Goal: Information Seeking & Learning: Learn about a topic

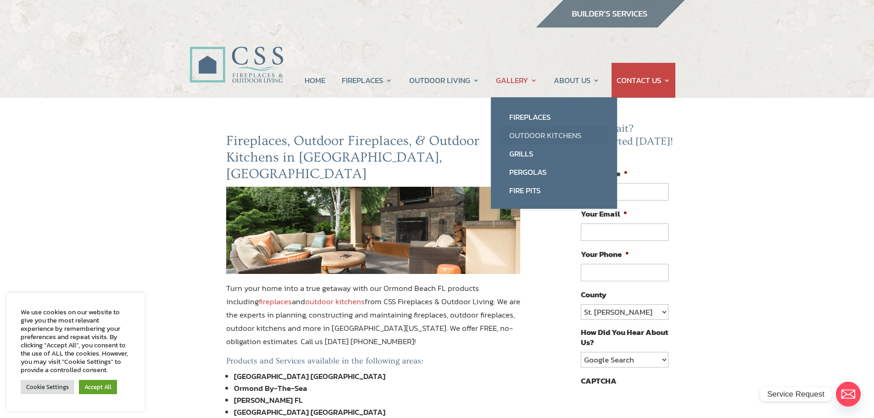
click at [531, 136] on link "Outdoor Kitchens" at bounding box center [554, 135] width 108 height 18
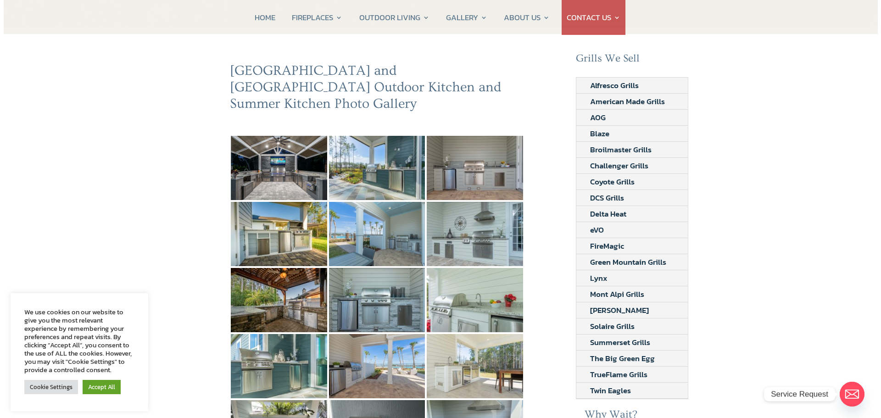
scroll to position [92, 0]
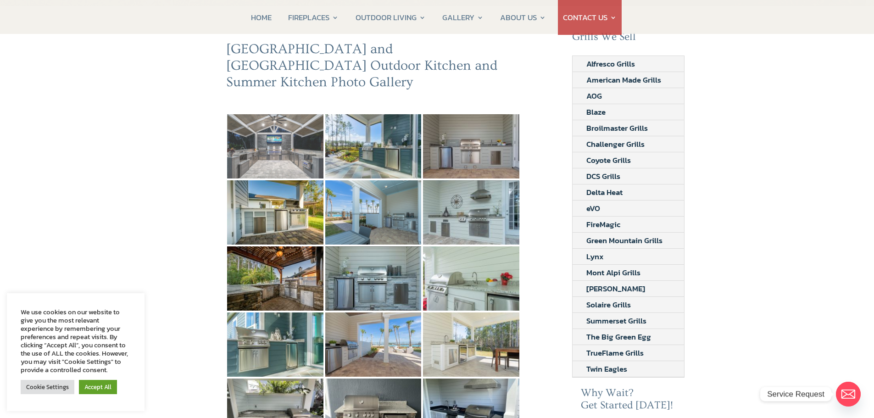
click at [267, 131] on img at bounding box center [275, 146] width 96 height 64
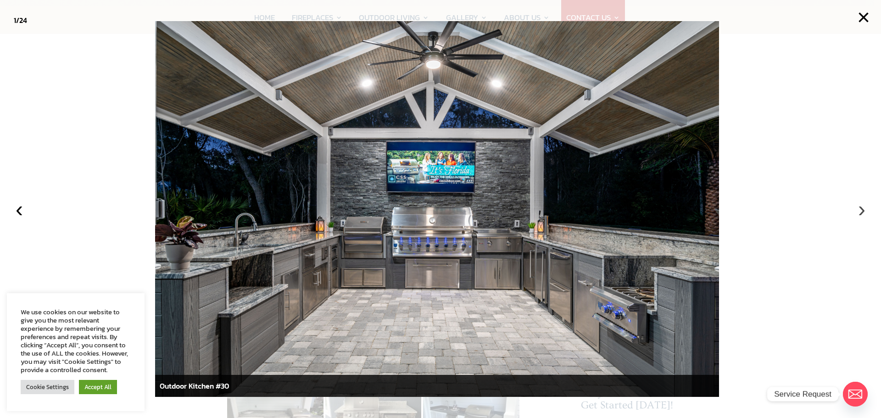
click at [863, 210] on button "›" at bounding box center [861, 209] width 20 height 20
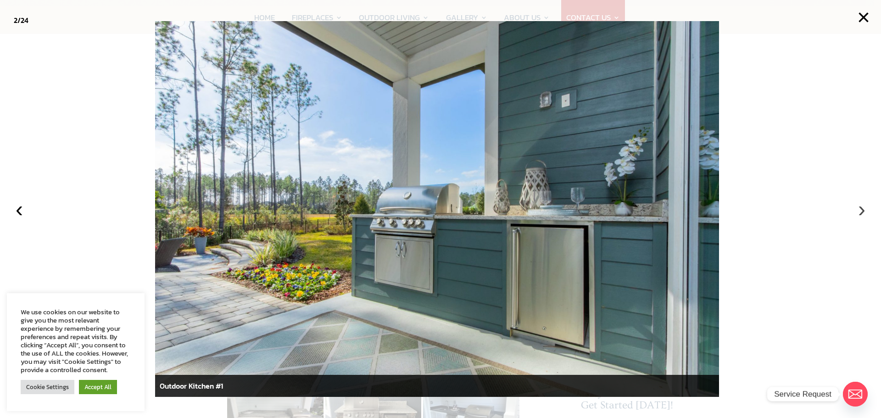
click at [863, 210] on button "›" at bounding box center [861, 209] width 20 height 20
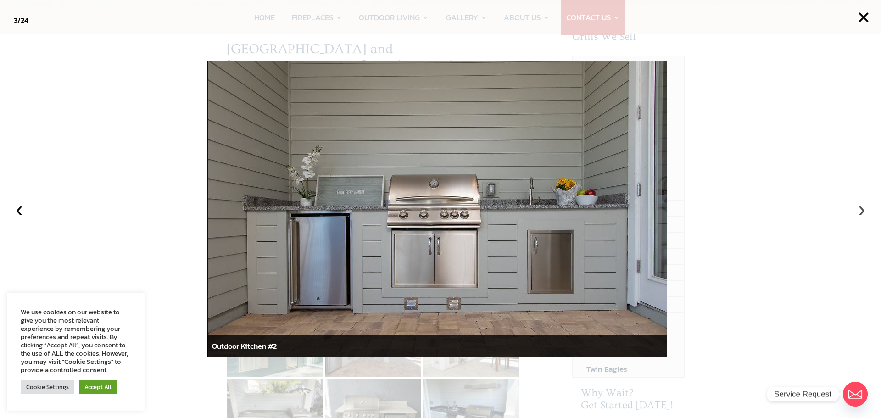
click at [863, 210] on button "›" at bounding box center [861, 209] width 20 height 20
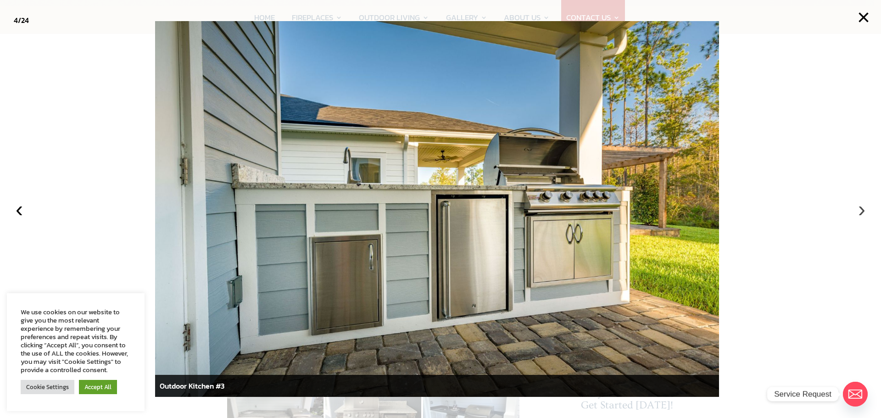
click at [863, 210] on button "›" at bounding box center [861, 209] width 20 height 20
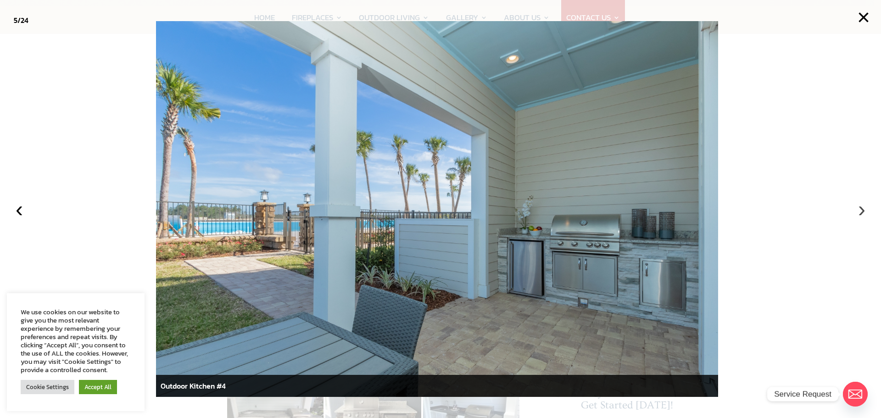
click at [860, 211] on button "›" at bounding box center [861, 209] width 20 height 20
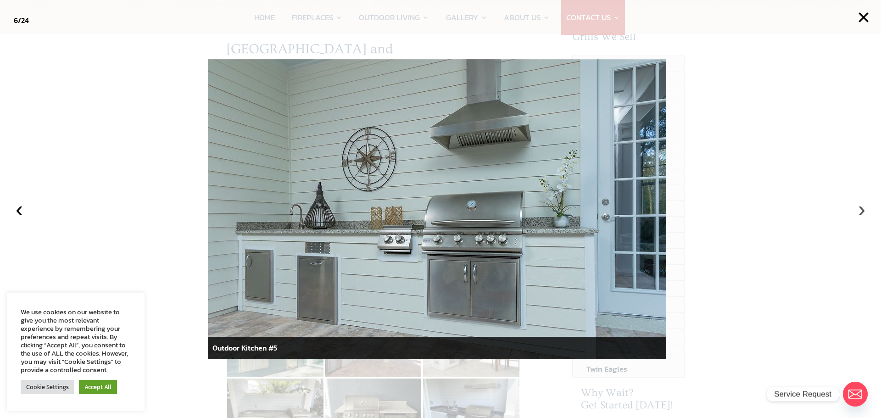
click at [860, 209] on button "›" at bounding box center [861, 209] width 20 height 20
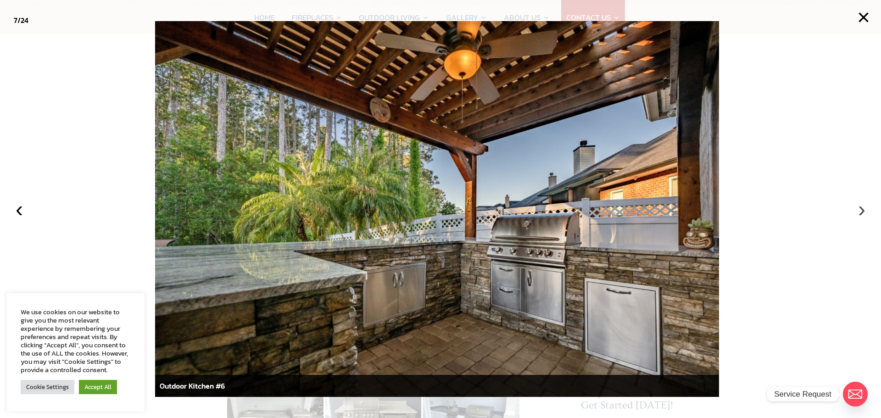
click at [860, 210] on button "›" at bounding box center [861, 209] width 20 height 20
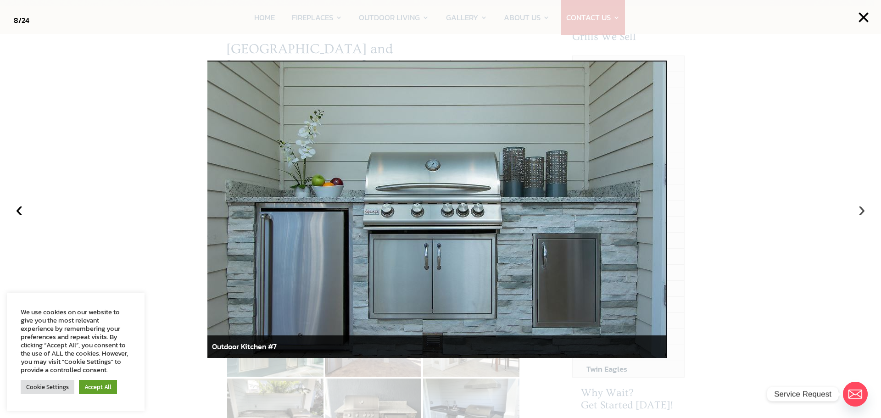
click at [860, 210] on button "›" at bounding box center [861, 209] width 20 height 20
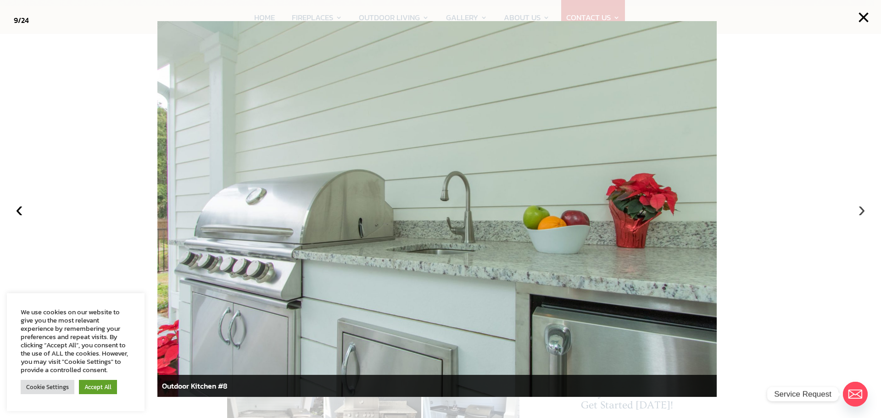
click at [860, 210] on button "›" at bounding box center [861, 209] width 20 height 20
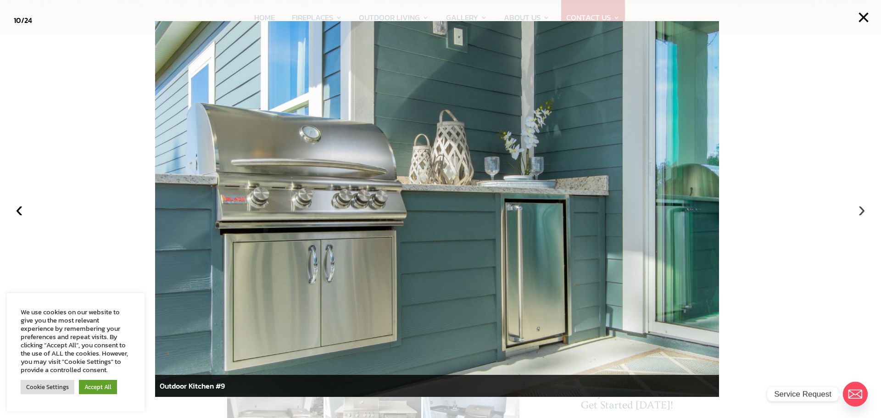
click at [860, 210] on button "›" at bounding box center [861, 209] width 20 height 20
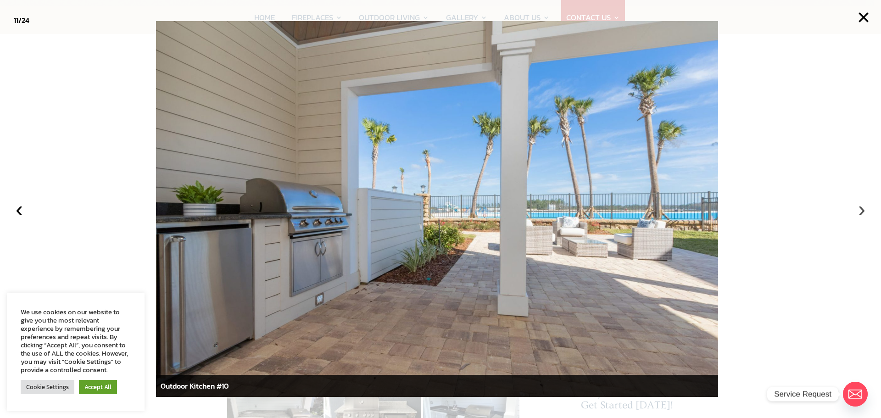
click at [860, 210] on button "›" at bounding box center [861, 209] width 20 height 20
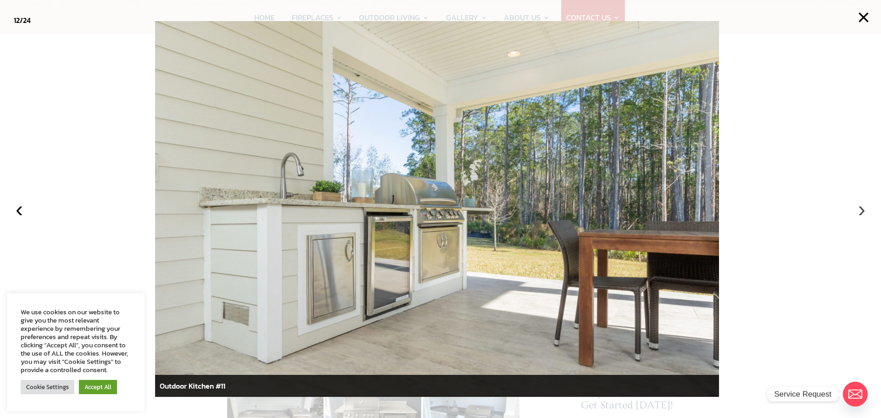
click at [860, 210] on button "›" at bounding box center [861, 209] width 20 height 20
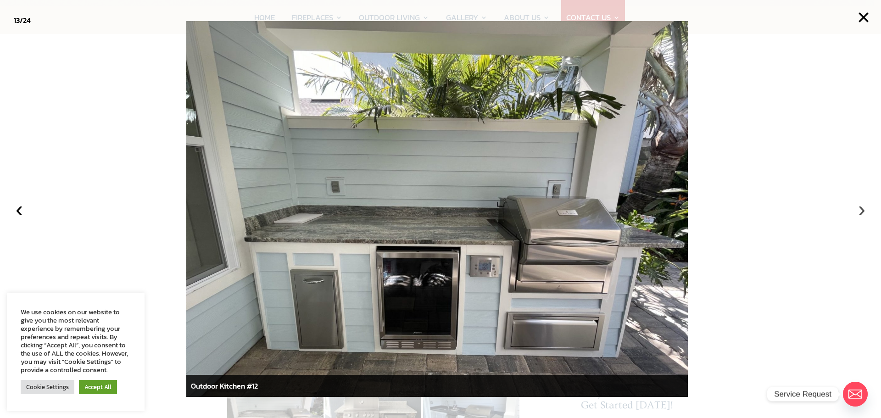
click at [860, 210] on button "›" at bounding box center [861, 209] width 20 height 20
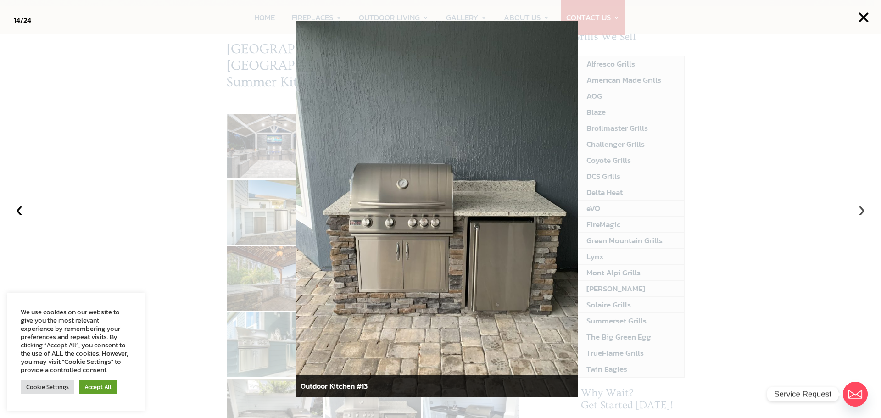
click at [860, 210] on button "›" at bounding box center [861, 209] width 20 height 20
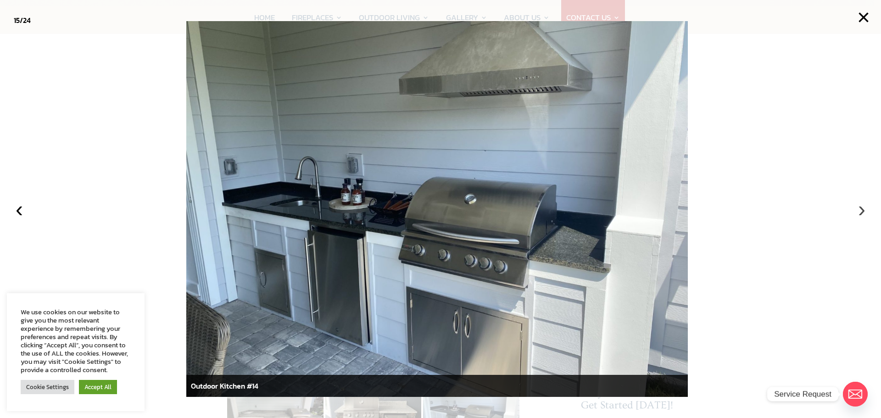
click at [860, 210] on button "›" at bounding box center [861, 209] width 20 height 20
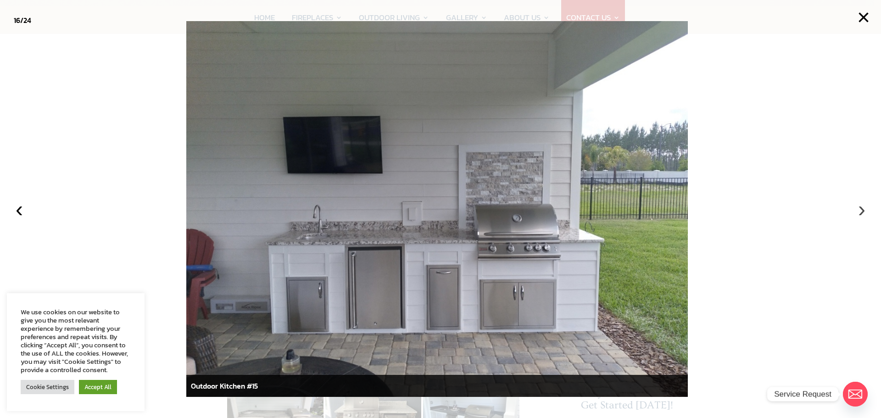
click at [860, 210] on button "›" at bounding box center [861, 209] width 20 height 20
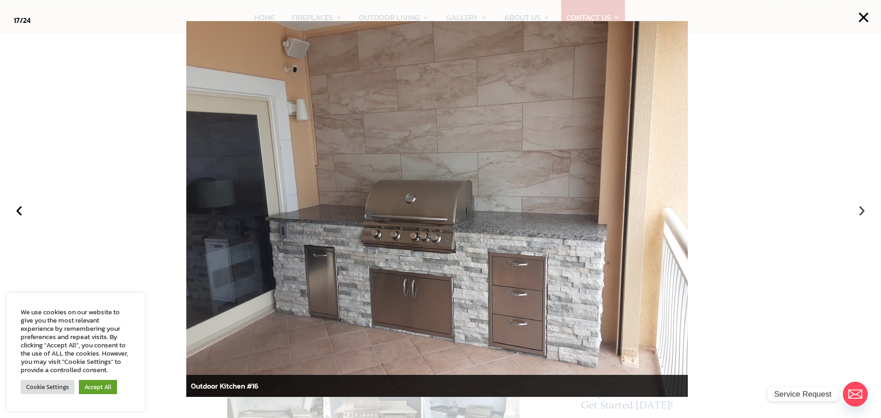
click at [860, 210] on button "›" at bounding box center [861, 209] width 20 height 20
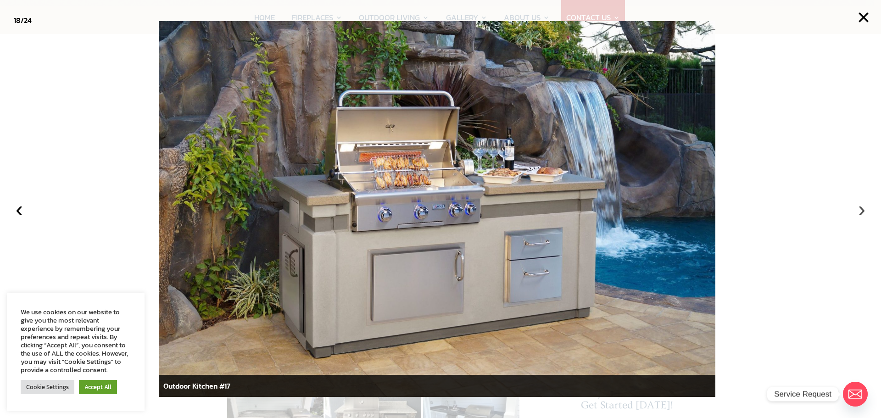
click at [863, 213] on button "›" at bounding box center [861, 209] width 20 height 20
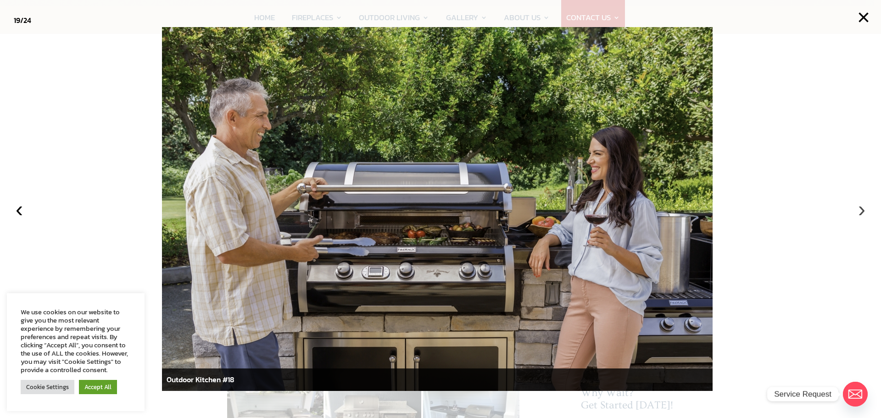
click at [863, 213] on button "›" at bounding box center [861, 209] width 20 height 20
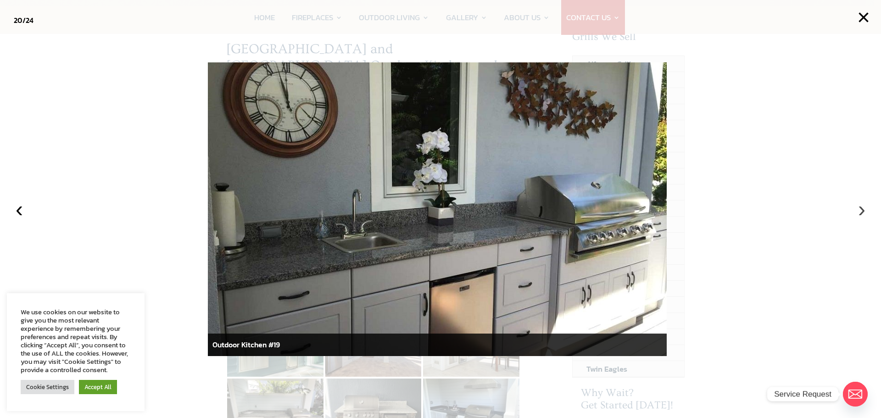
click at [861, 209] on button "›" at bounding box center [861, 209] width 20 height 20
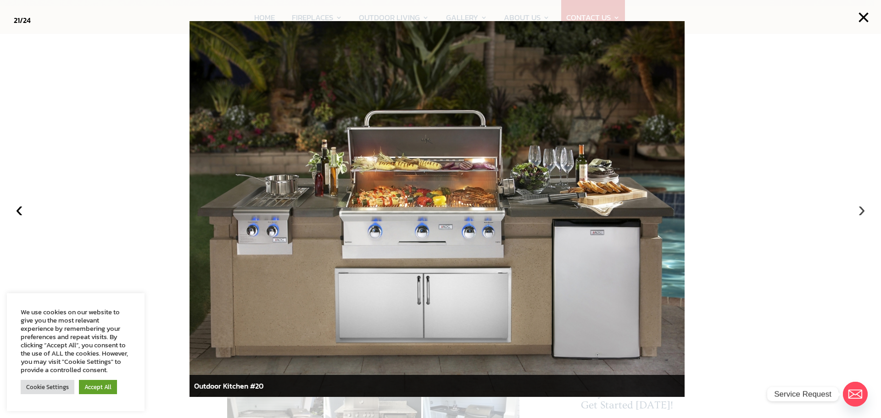
click at [862, 209] on button "›" at bounding box center [861, 209] width 20 height 20
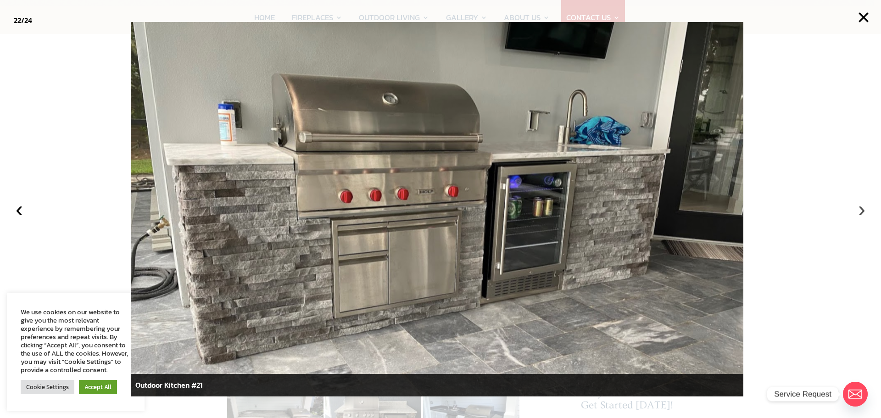
click at [862, 209] on button "›" at bounding box center [861, 209] width 20 height 20
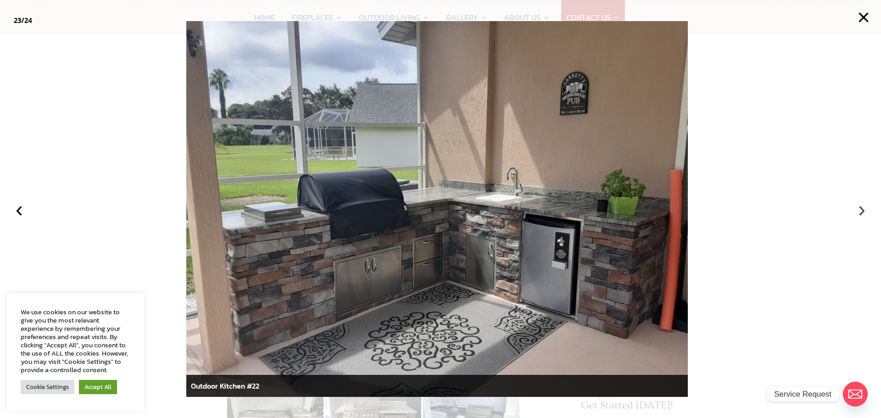
click at [862, 209] on button "›" at bounding box center [861, 209] width 20 height 20
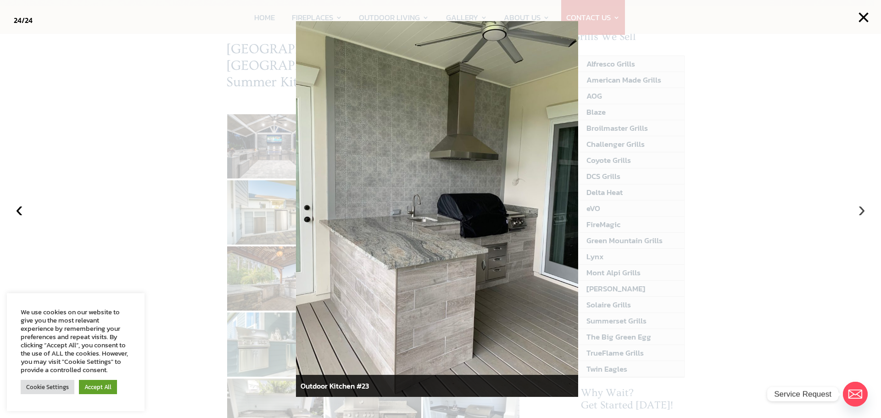
click at [861, 209] on button "›" at bounding box center [861, 209] width 20 height 20
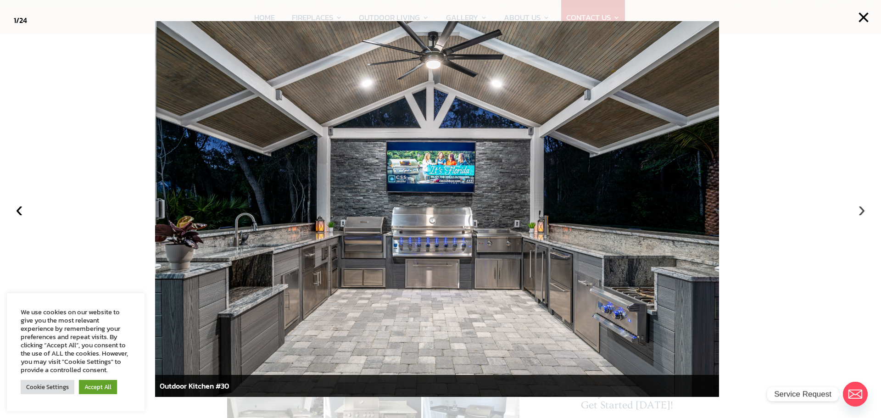
click at [861, 207] on button "›" at bounding box center [861, 209] width 20 height 20
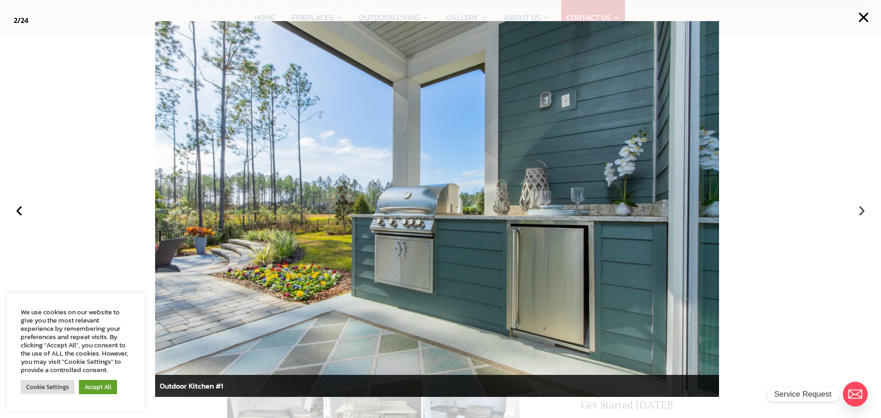
click at [861, 207] on button "›" at bounding box center [861, 209] width 20 height 20
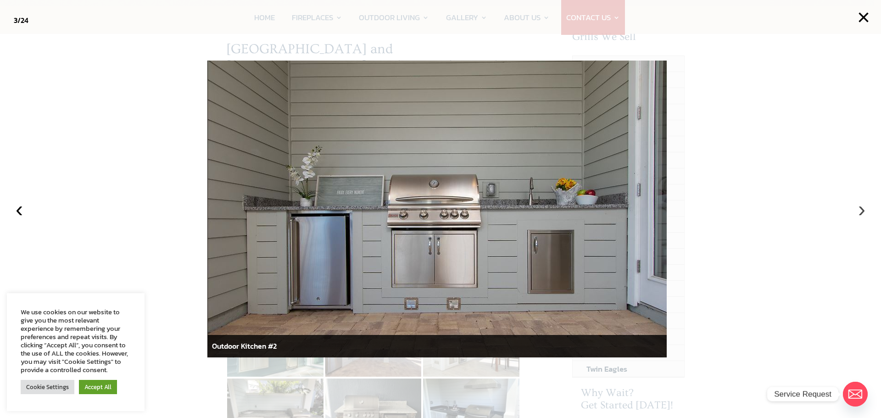
click at [861, 207] on button "›" at bounding box center [861, 209] width 20 height 20
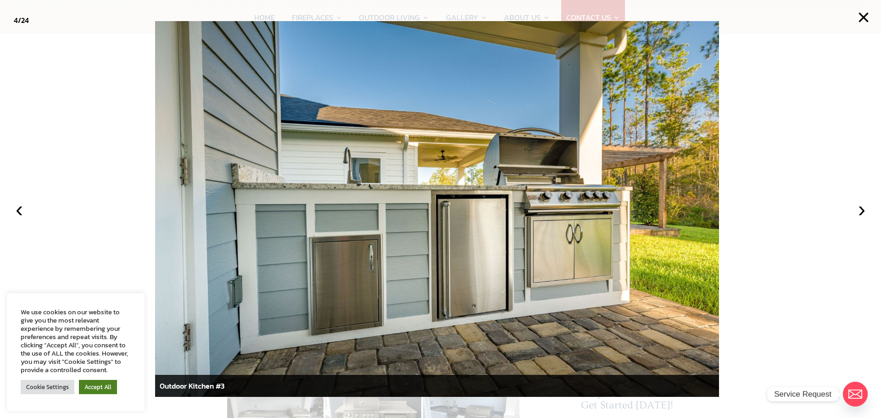
click at [105, 389] on link "Accept All" at bounding box center [98, 387] width 38 height 14
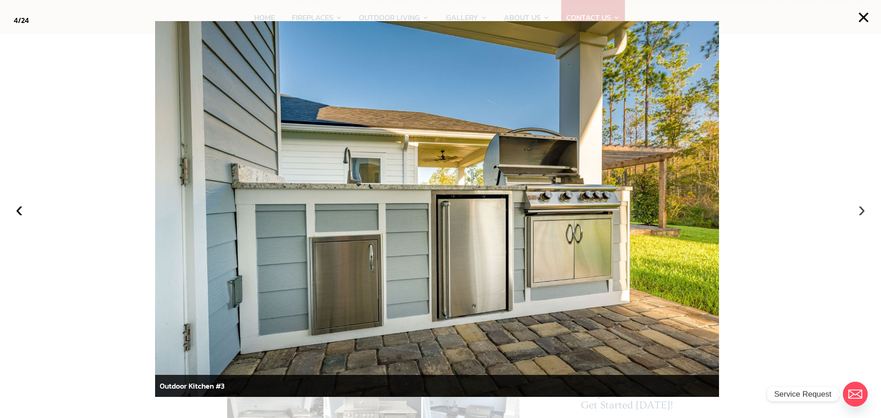
click at [859, 208] on button "›" at bounding box center [861, 209] width 20 height 20
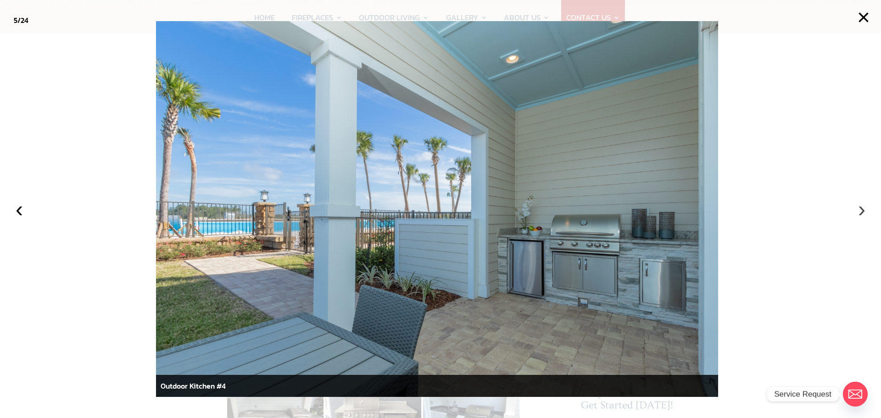
click at [859, 208] on button "›" at bounding box center [861, 209] width 20 height 20
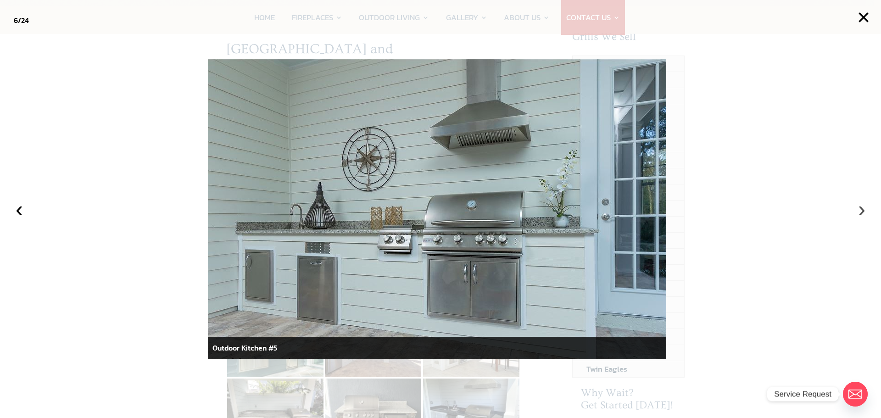
click at [859, 208] on button "›" at bounding box center [861, 209] width 20 height 20
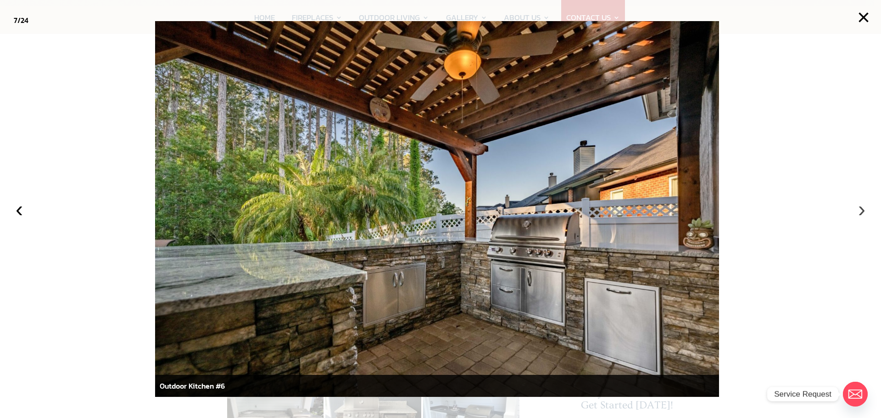
click at [860, 211] on button "›" at bounding box center [861, 209] width 20 height 20
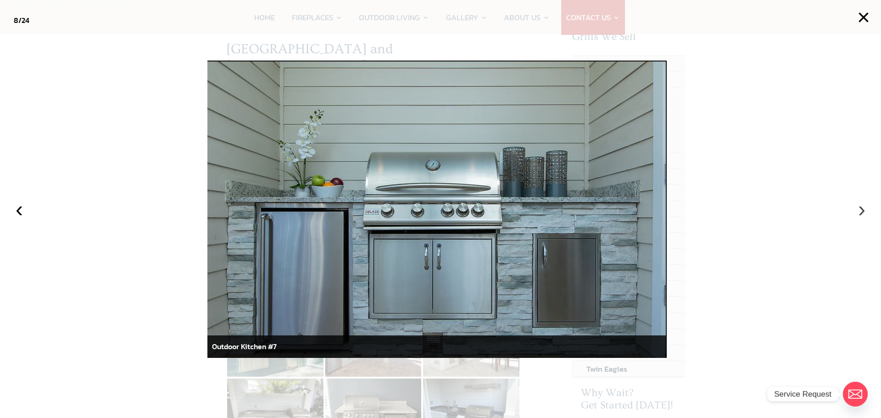
click at [860, 211] on button "›" at bounding box center [861, 209] width 20 height 20
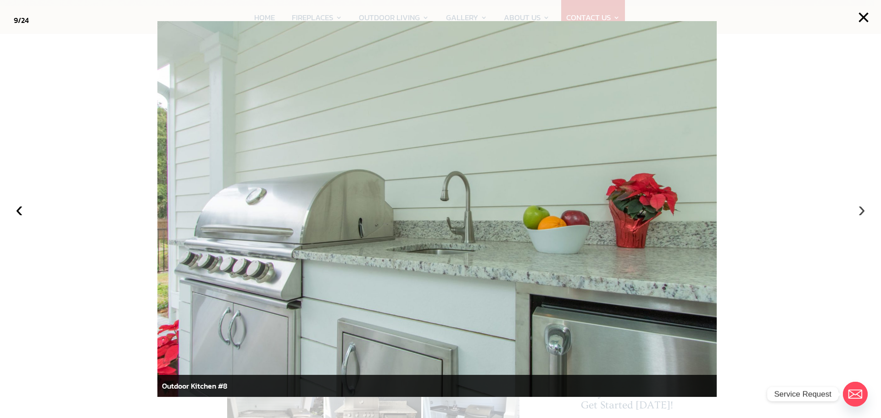
click at [860, 211] on button "›" at bounding box center [861, 209] width 20 height 20
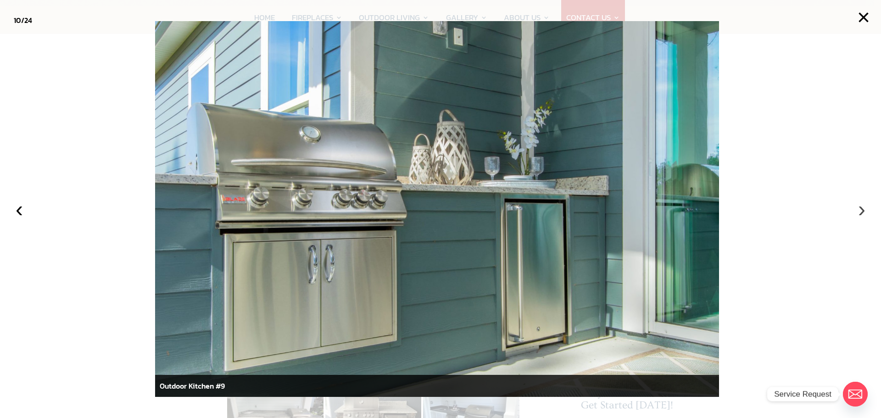
click at [860, 211] on button "›" at bounding box center [861, 209] width 20 height 20
